Goal: Entertainment & Leisure: Consume media (video, audio)

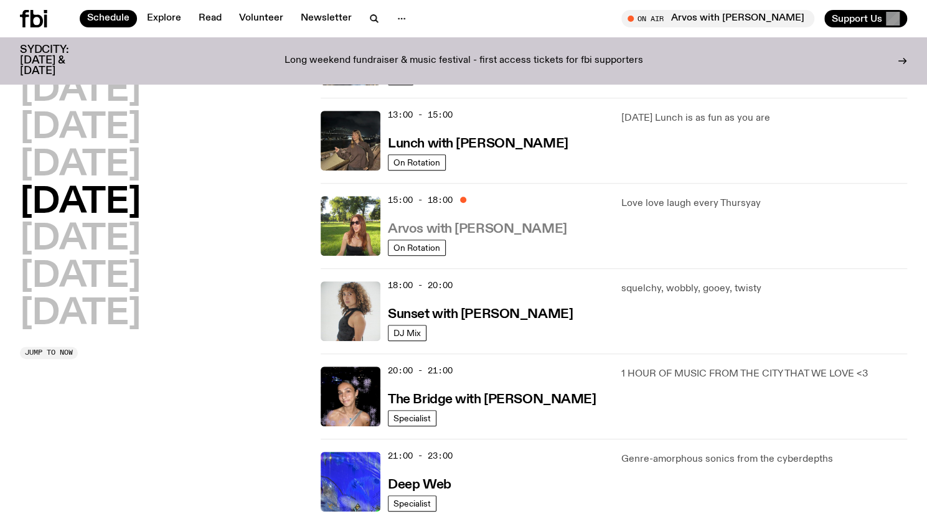
scroll to position [352, 0]
click at [509, 227] on h3 "Arvos with [PERSON_NAME]" at bounding box center [477, 229] width 179 height 13
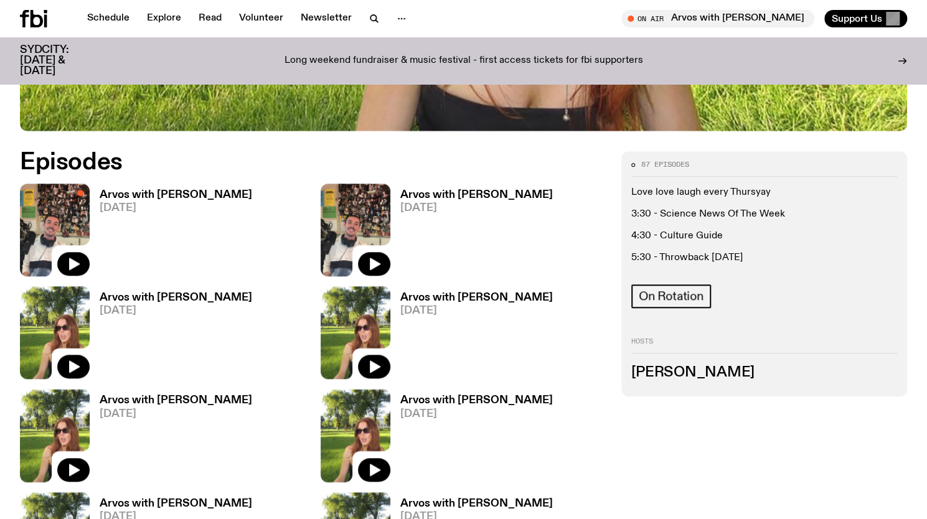
scroll to position [544, 0]
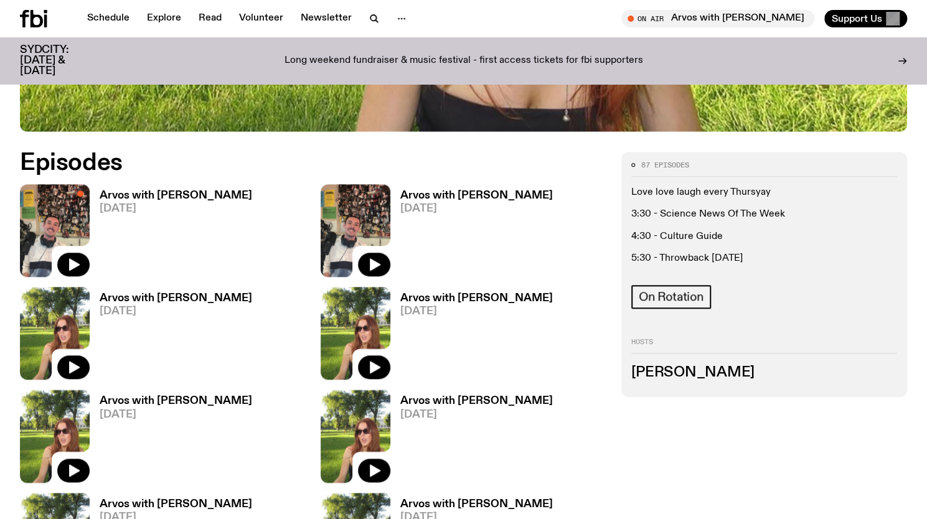
click at [212, 298] on h3 "Arvos with [PERSON_NAME]" at bounding box center [176, 298] width 153 height 11
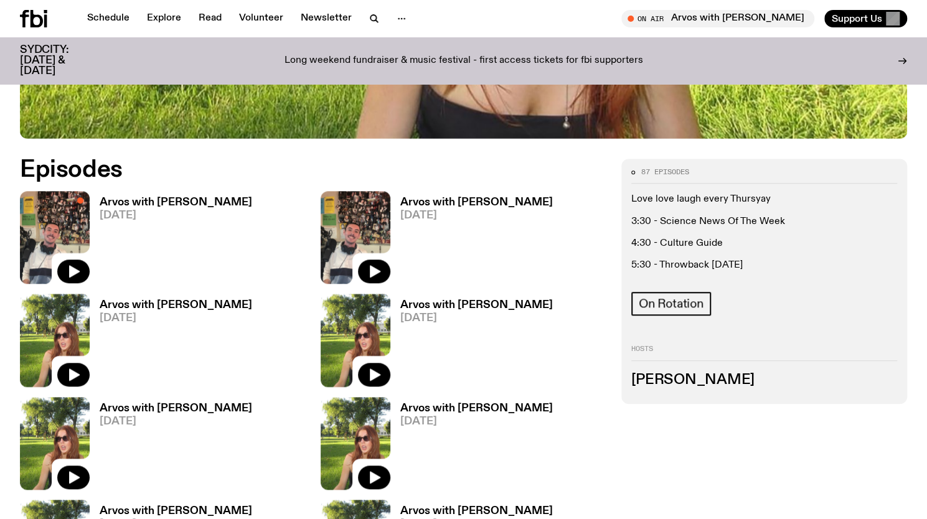
scroll to position [534, 0]
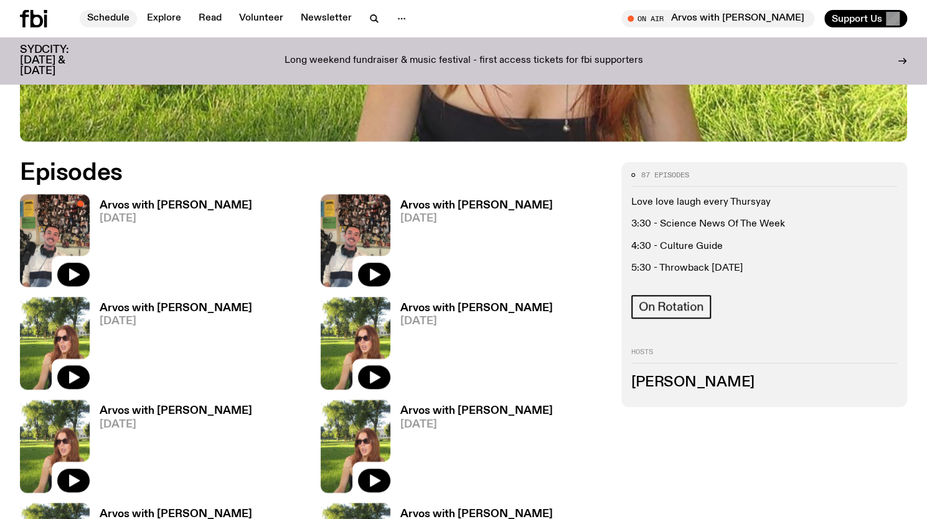
click at [116, 19] on link "Schedule" at bounding box center [108, 18] width 57 height 17
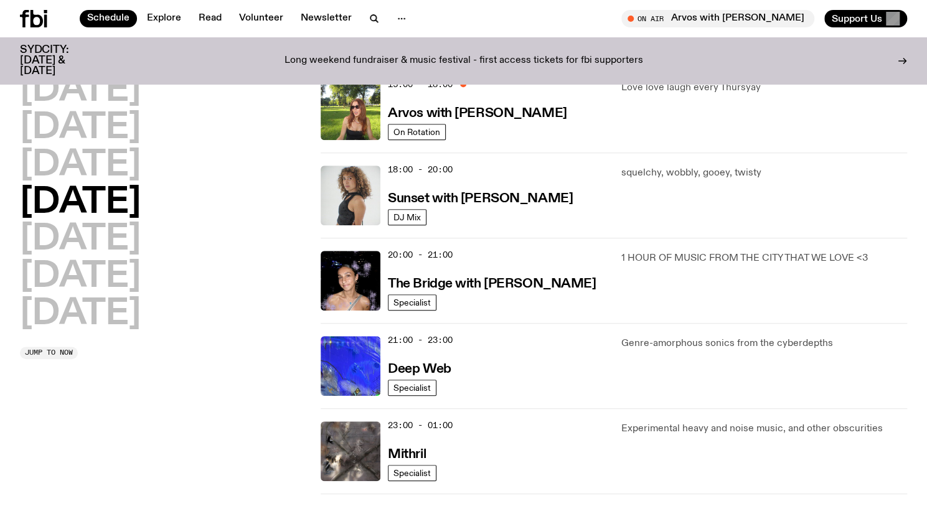
scroll to position [468, 0]
